Goal: Task Accomplishment & Management: Manage account settings

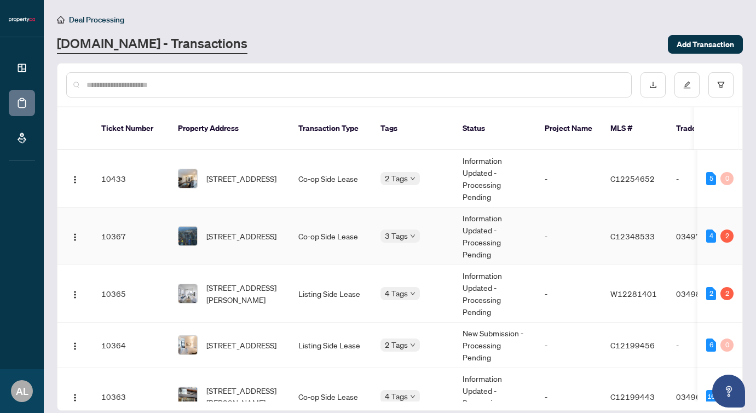
scroll to position [27, 0]
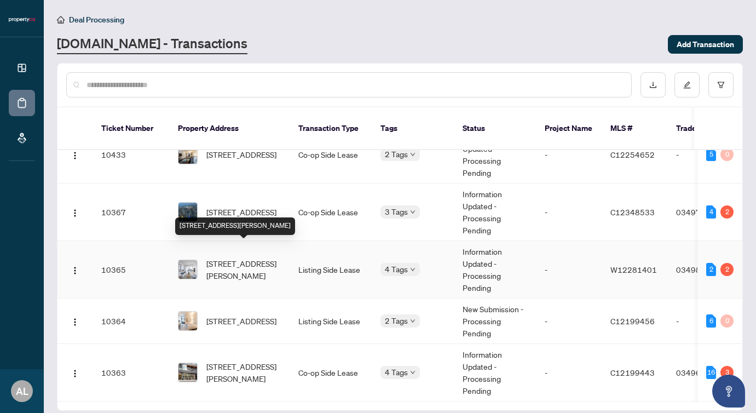
click at [223, 257] on span "[STREET_ADDRESS][PERSON_NAME]" at bounding box center [243, 269] width 74 height 24
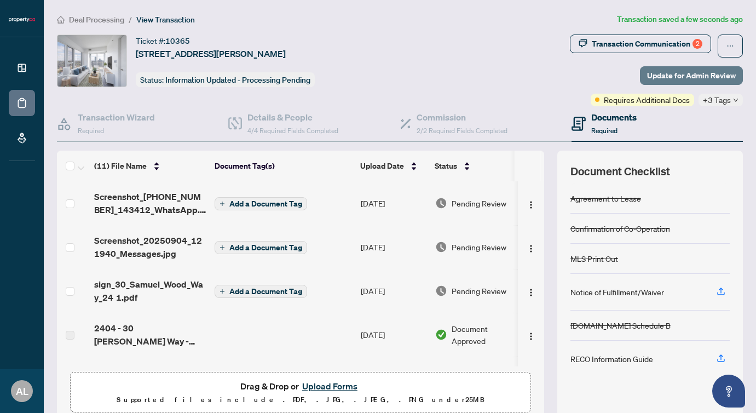
click at [658, 74] on span "Update for Admin Review" at bounding box center [691, 76] width 89 height 18
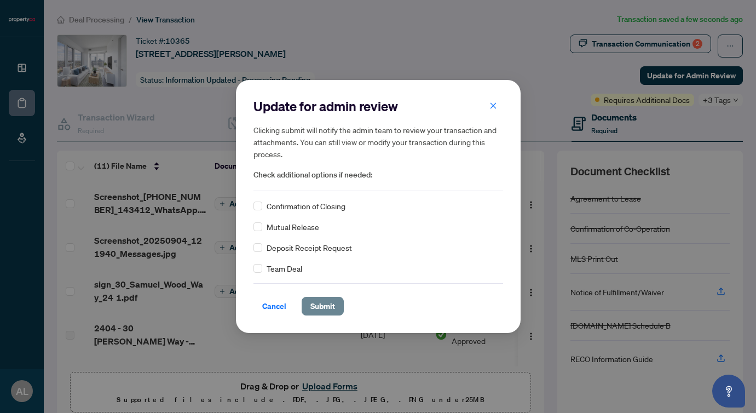
click at [322, 304] on span "Submit" at bounding box center [322, 306] width 25 height 18
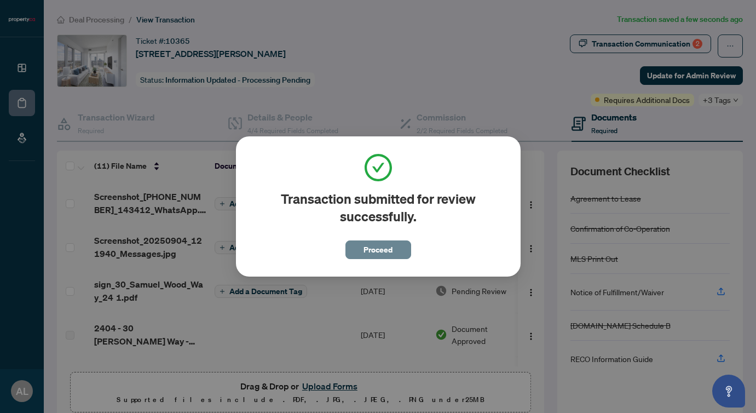
click at [380, 248] on span "Proceed" at bounding box center [377, 250] width 29 height 18
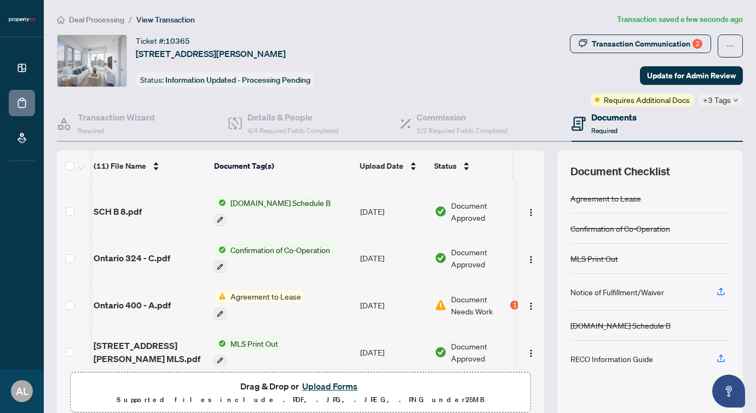
scroll to position [311, 1]
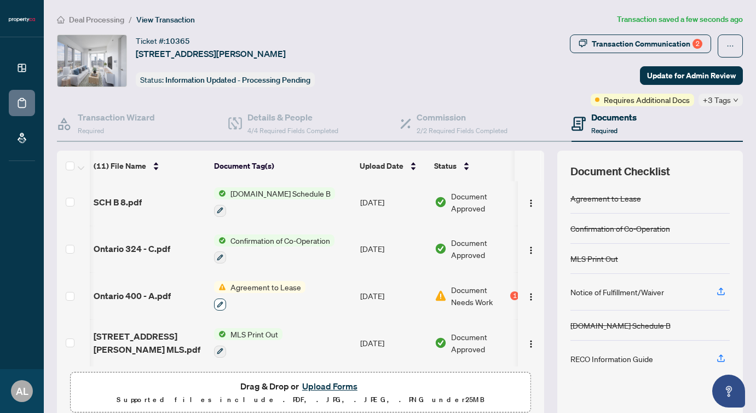
click at [219, 301] on icon "button" at bounding box center [220, 304] width 6 height 6
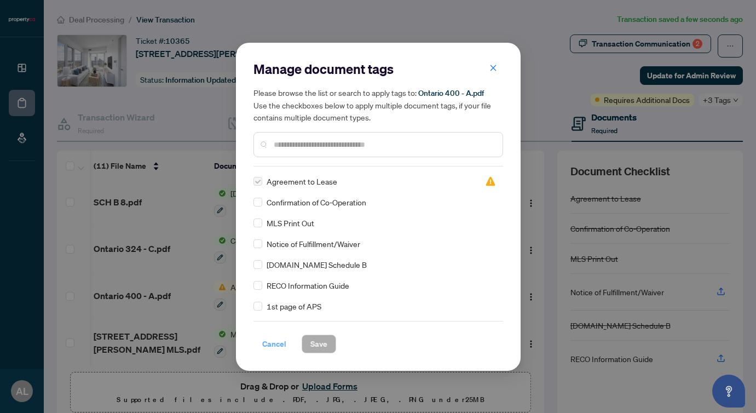
click at [272, 344] on span "Cancel" at bounding box center [274, 344] width 24 height 18
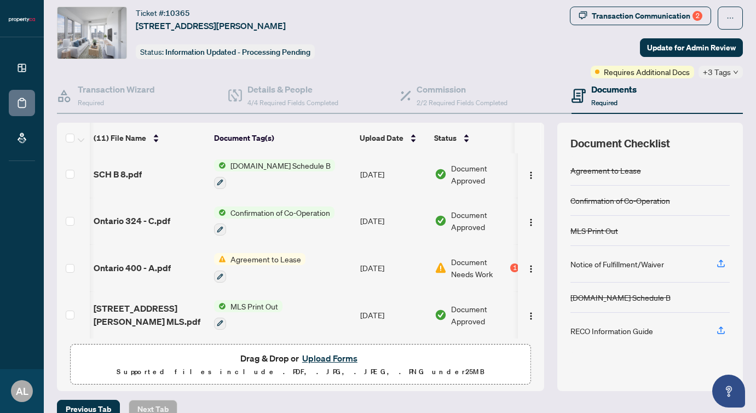
scroll to position [0, 9]
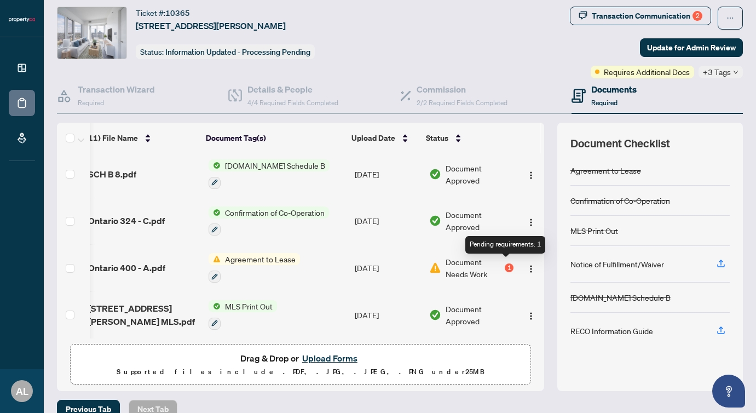
click at [504, 263] on div "1" at bounding box center [508, 267] width 9 height 9
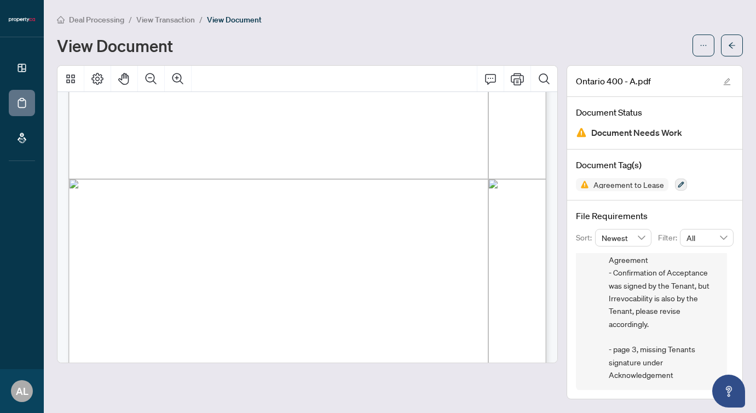
scroll to position [293, 0]
click at [718, 39] on span "button" at bounding box center [732, 46] width 8 height 18
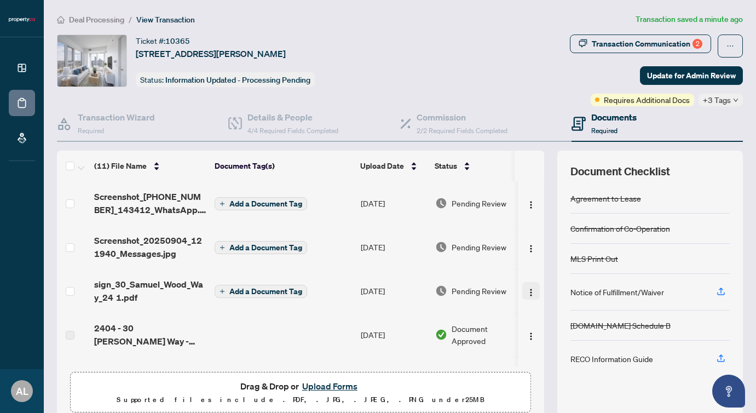
click at [526, 289] on img "button" at bounding box center [530, 292] width 9 height 9
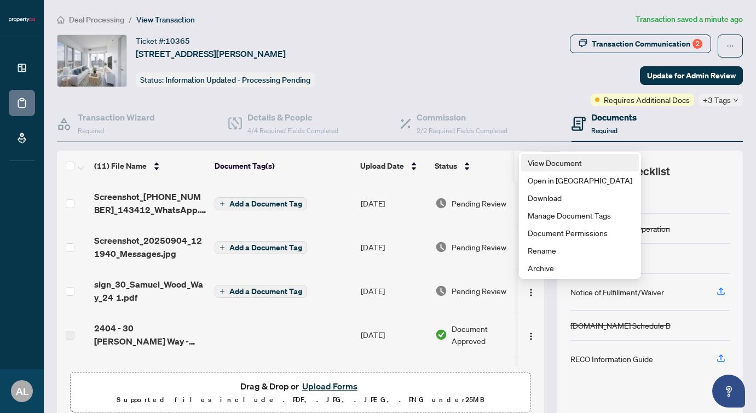
click at [546, 164] on span "View Document" at bounding box center [579, 162] width 105 height 12
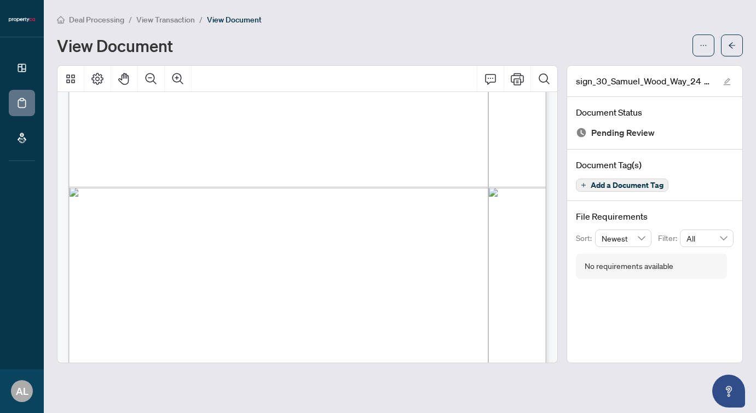
scroll to position [2232, 0]
